Goal: Information Seeking & Learning: Learn about a topic

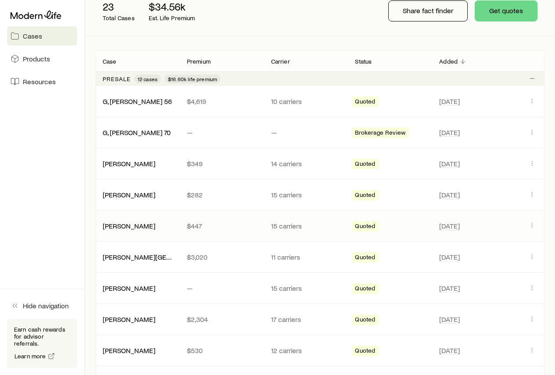
scroll to position [132, 0]
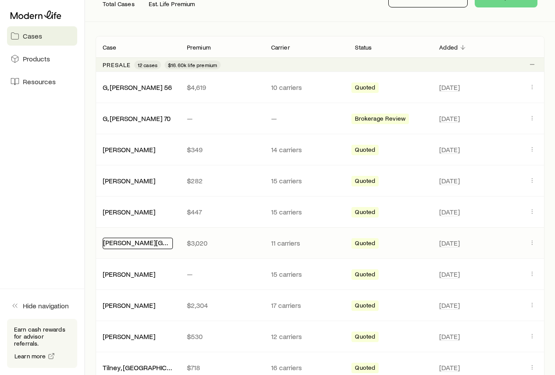
click at [137, 245] on link "[PERSON_NAME][GEOGRAPHIC_DATA]" at bounding box center [162, 242] width 119 height 8
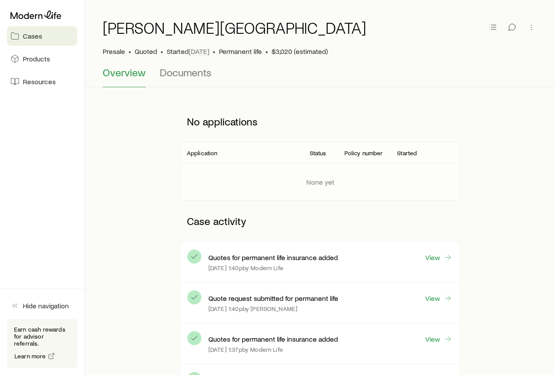
scroll to position [44, 0]
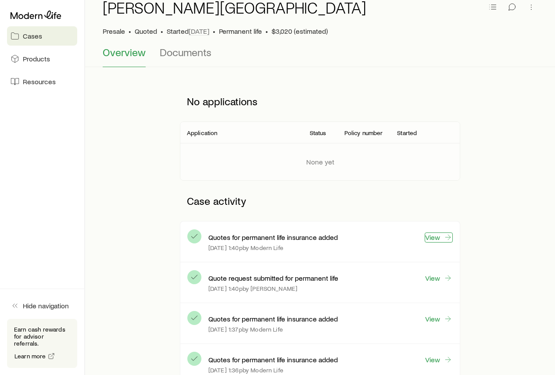
click at [433, 237] on link "View" at bounding box center [439, 238] width 28 height 10
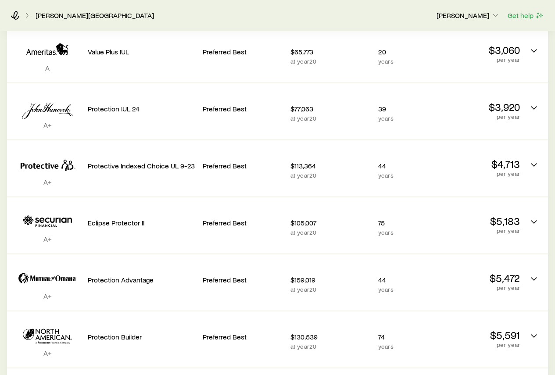
scroll to position [219, 0]
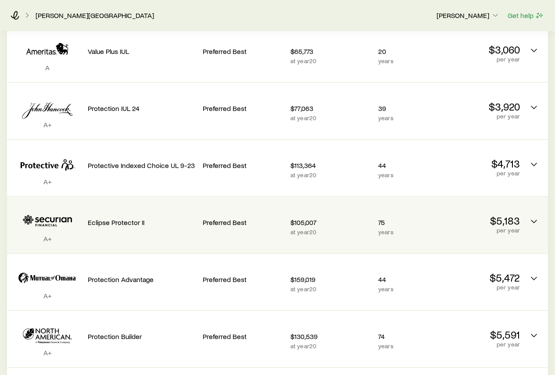
click at [58, 213] on icon "Permanent quotes" at bounding box center [47, 221] width 67 height 27
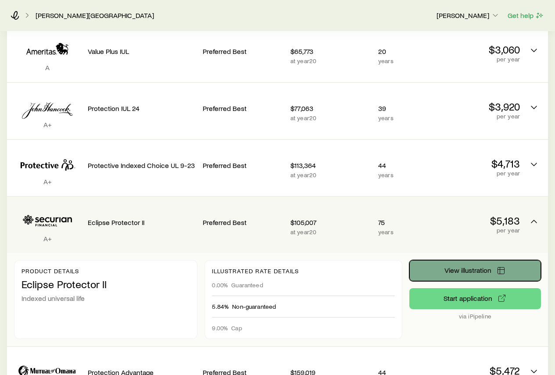
click at [441, 269] on button "View illustration" at bounding box center [475, 270] width 132 height 21
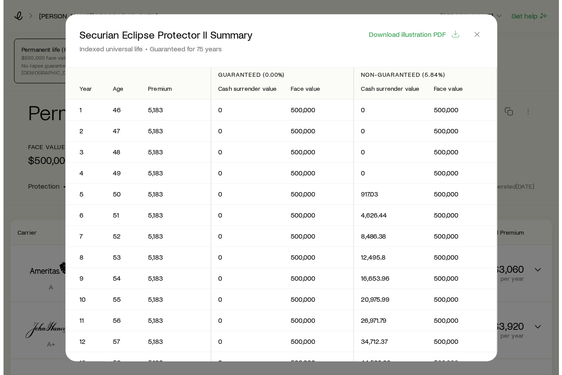
scroll to position [0, 0]
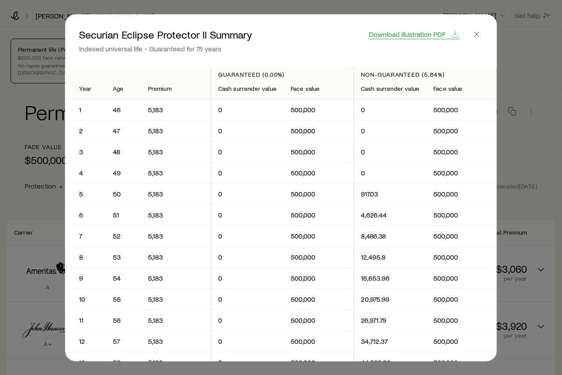
click at [417, 33] on span "Download illustration PDF" at bounding box center [407, 33] width 77 height 7
click at [475, 32] on icon "button" at bounding box center [476, 34] width 9 height 9
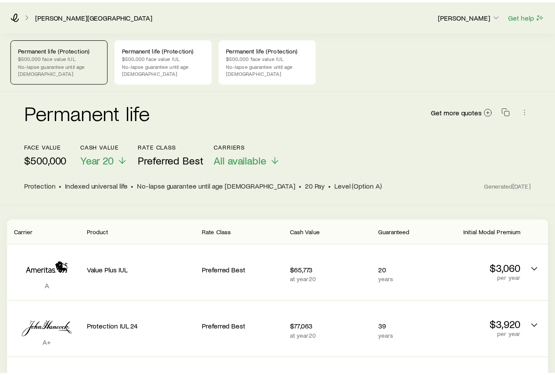
scroll to position [219, 0]
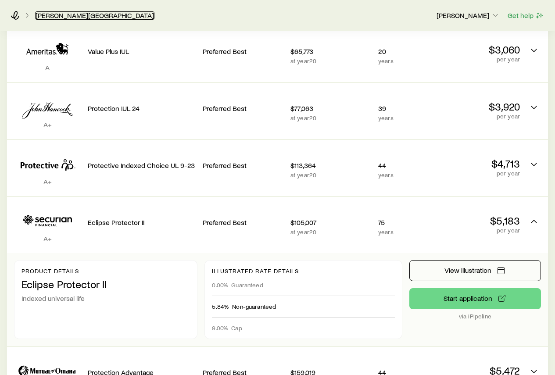
click at [40, 14] on link "[PERSON_NAME][GEOGRAPHIC_DATA]" at bounding box center [94, 15] width 119 height 8
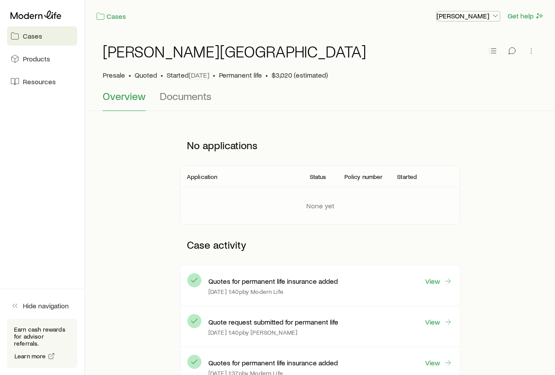
click at [474, 16] on p "[PERSON_NAME]" at bounding box center [468, 15] width 63 height 9
click at [262, 120] on div "[PERSON_NAME] Presale • Quoted • Started [DATE] • Permanent life • $3,020 (esti…" at bounding box center [320, 367] width 470 height 671
click at [116, 17] on link "Cases" at bounding box center [111, 16] width 31 height 10
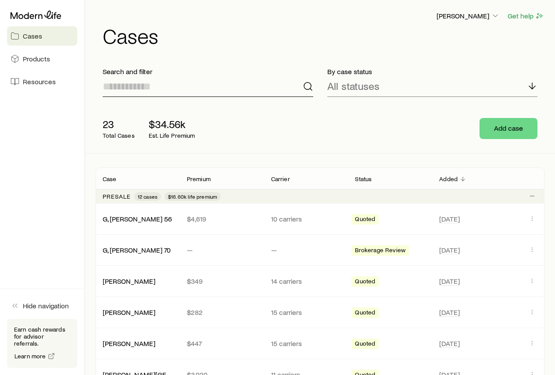
click at [155, 93] on input at bounding box center [208, 86] width 211 height 21
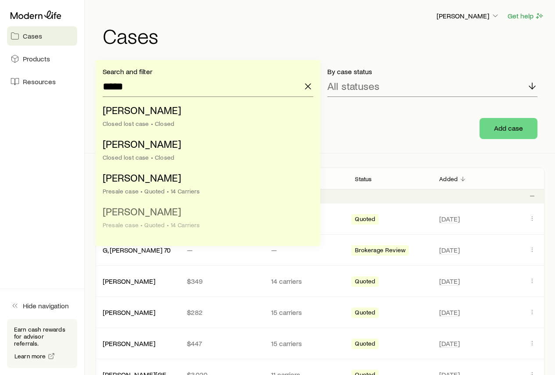
click at [149, 210] on span "[PERSON_NAME]" at bounding box center [142, 211] width 79 height 13
type input "**********"
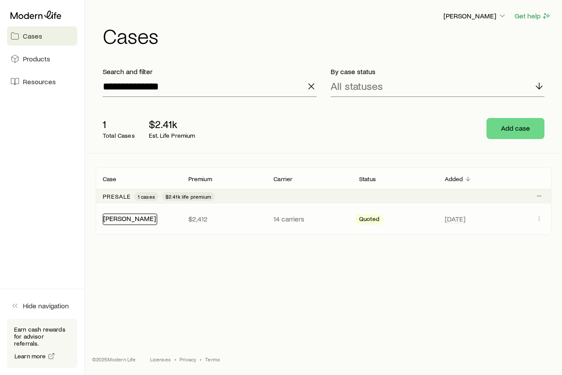
click at [131, 221] on link "[PERSON_NAME]" at bounding box center [129, 218] width 53 height 8
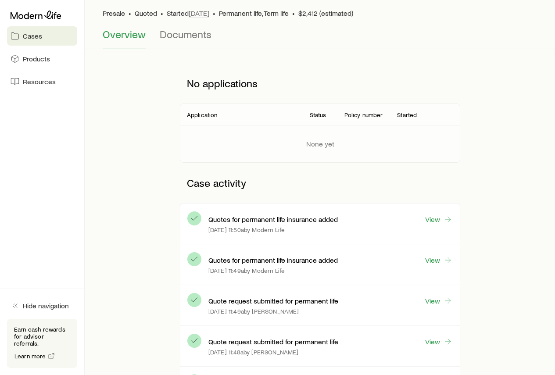
scroll to position [88, 0]
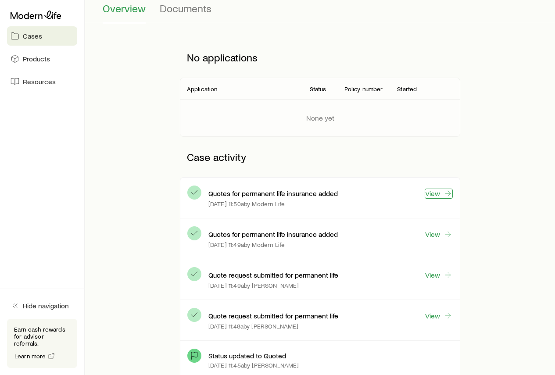
click at [440, 195] on link "View" at bounding box center [439, 194] width 28 height 10
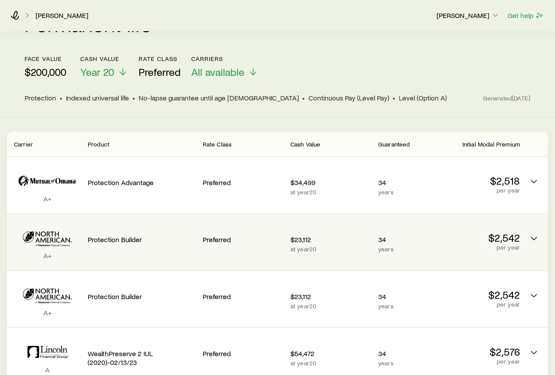
scroll to position [88, 0]
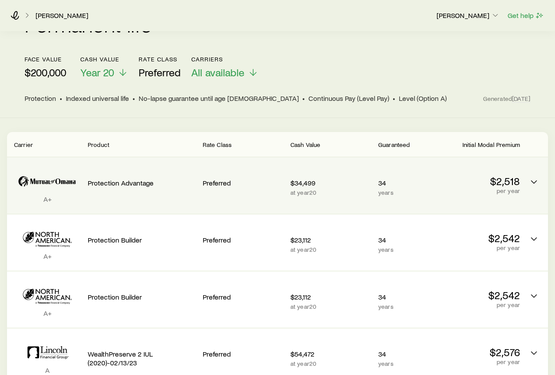
click at [67, 174] on icon "Permanent quotes" at bounding box center [47, 181] width 67 height 27
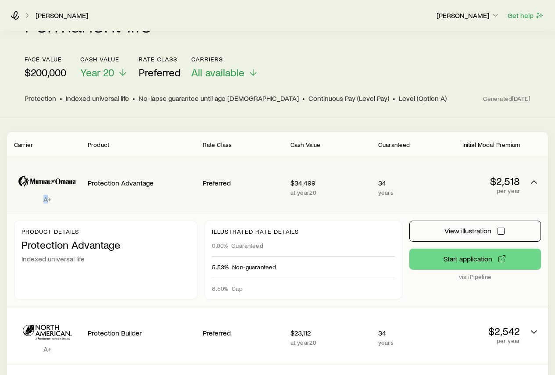
click at [67, 174] on icon "Permanent quotes" at bounding box center [47, 181] width 67 height 27
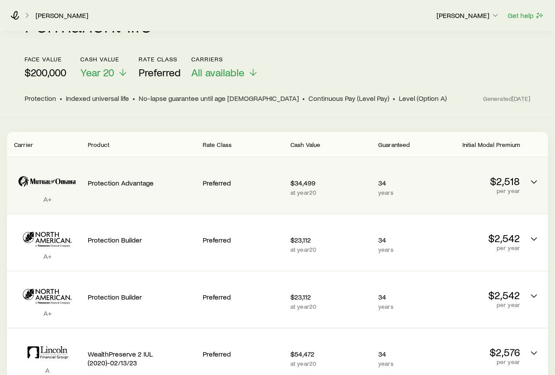
click at [67, 174] on icon "Permanent quotes" at bounding box center [47, 181] width 67 height 27
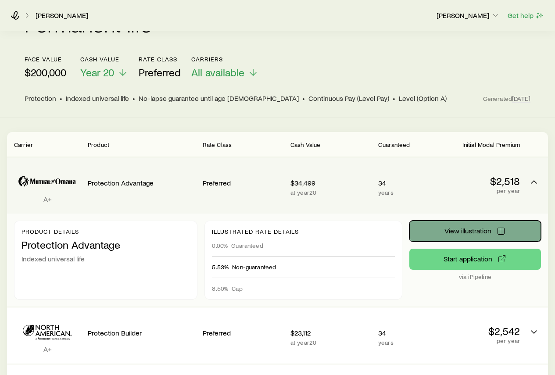
click at [492, 230] on button "View illustration" at bounding box center [475, 231] width 132 height 21
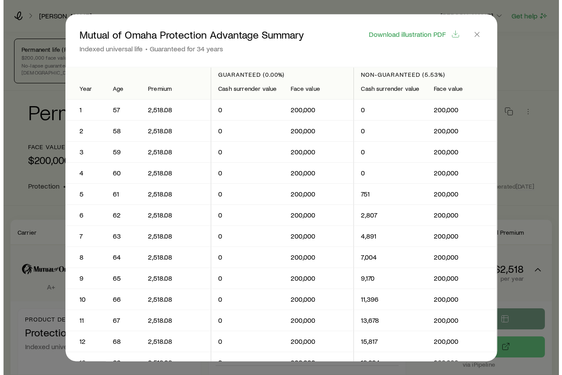
scroll to position [0, 0]
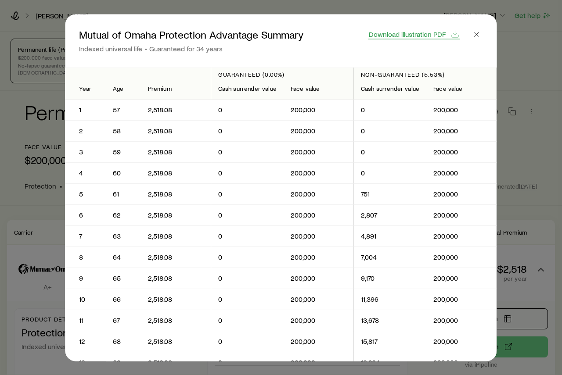
click at [428, 35] on span "Download illustration PDF" at bounding box center [407, 33] width 77 height 7
click at [480, 35] on icon "button" at bounding box center [476, 34] width 9 height 9
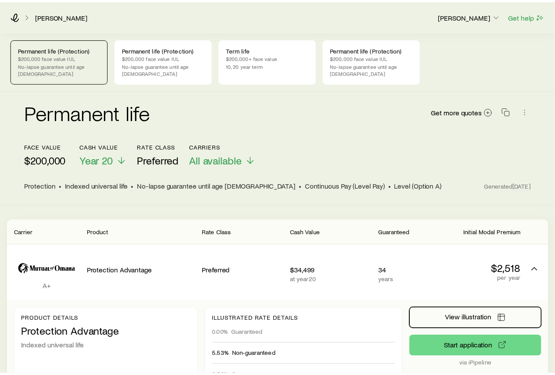
scroll to position [88, 0]
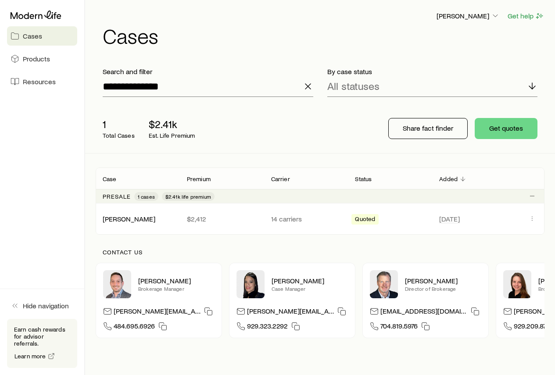
click at [37, 39] on span "Cases" at bounding box center [32, 36] width 19 height 9
click at [32, 36] on span "Cases" at bounding box center [32, 36] width 19 height 9
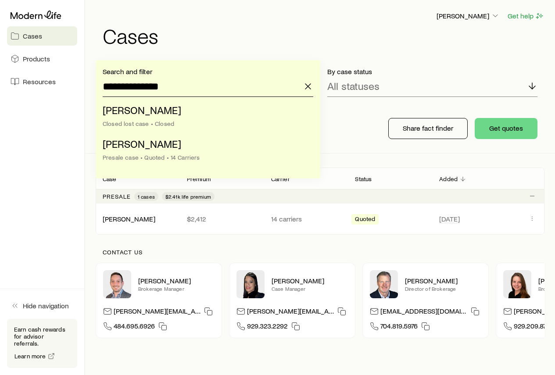
click at [205, 92] on input "**********" at bounding box center [208, 86] width 211 height 21
drag, startPoint x: 181, startPoint y: 93, endPoint x: 78, endPoint y: 86, distance: 103.4
click at [78, 86] on div "**********" at bounding box center [277, 213] width 555 height 426
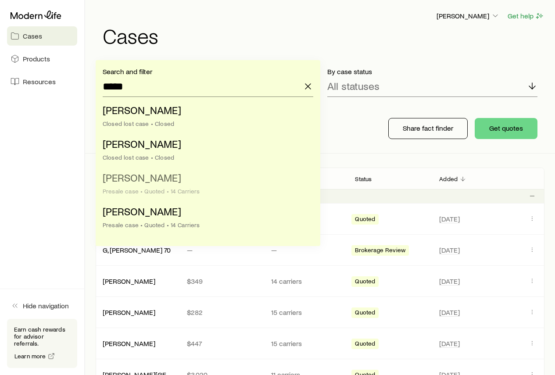
click at [145, 176] on span "[PERSON_NAME]" at bounding box center [142, 177] width 79 height 13
type input "**********"
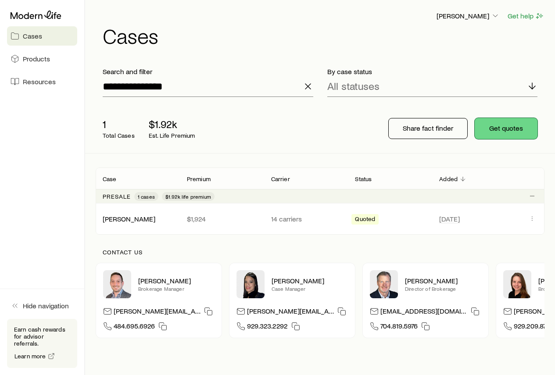
click at [510, 126] on button "Get quotes" at bounding box center [506, 128] width 63 height 21
click at [417, 86] on div "All statuses" at bounding box center [432, 86] width 211 height 21
click at [280, 58] on div "**********" at bounding box center [320, 183] width 470 height 366
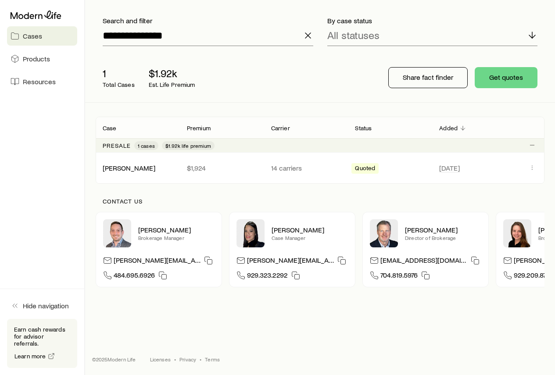
scroll to position [57, 0]
click at [137, 163] on link "[PERSON_NAME]" at bounding box center [129, 167] width 53 height 8
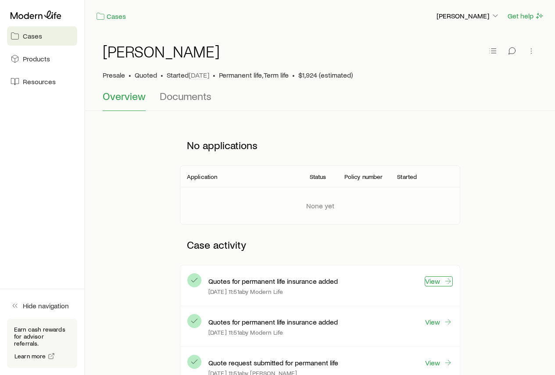
click at [438, 284] on link "View" at bounding box center [439, 282] width 28 height 10
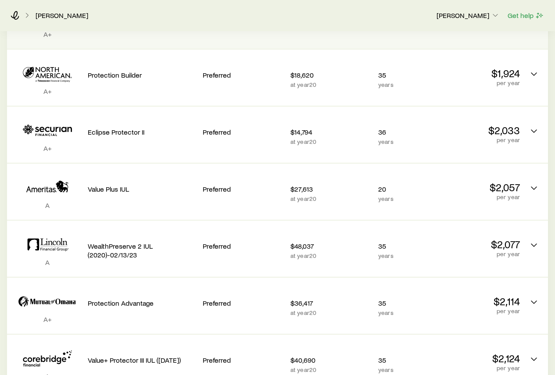
scroll to position [263, 0]
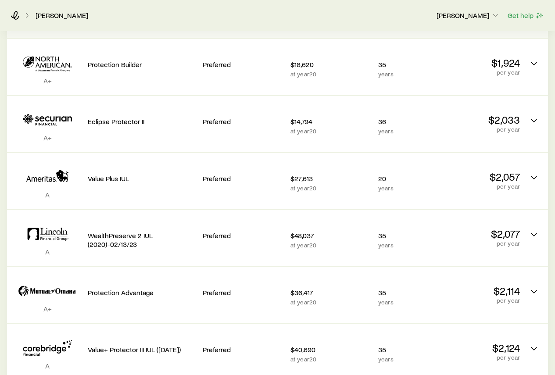
click at [224, 288] on p "Preferred" at bounding box center [243, 292] width 81 height 9
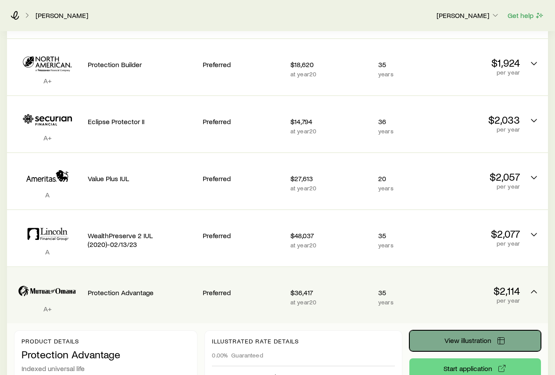
click at [461, 337] on span "View illustration" at bounding box center [468, 340] width 47 height 7
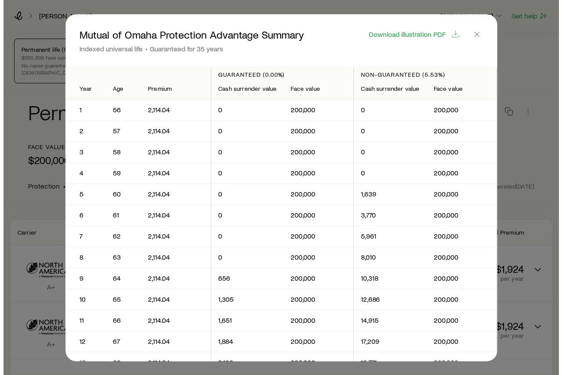
scroll to position [0, 0]
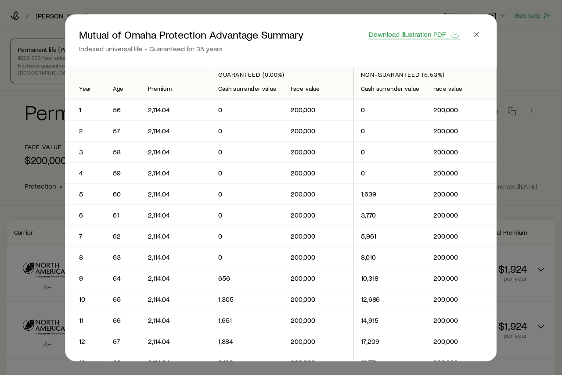
click at [413, 35] on span "Download illustration PDF" at bounding box center [407, 33] width 77 height 7
